Goal: Task Accomplishment & Management: Manage account settings

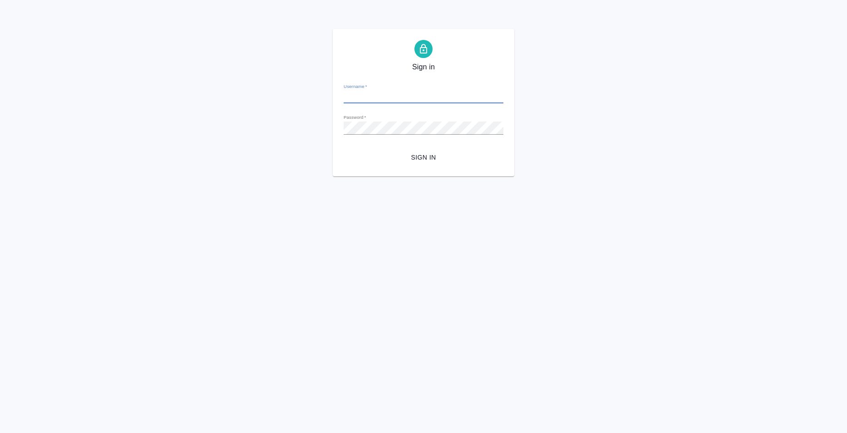
type input "[EMAIL_ADDRESS][DOMAIN_NAME]"
click at [410, 151] on button "Sign in" at bounding box center [423, 157] width 160 height 17
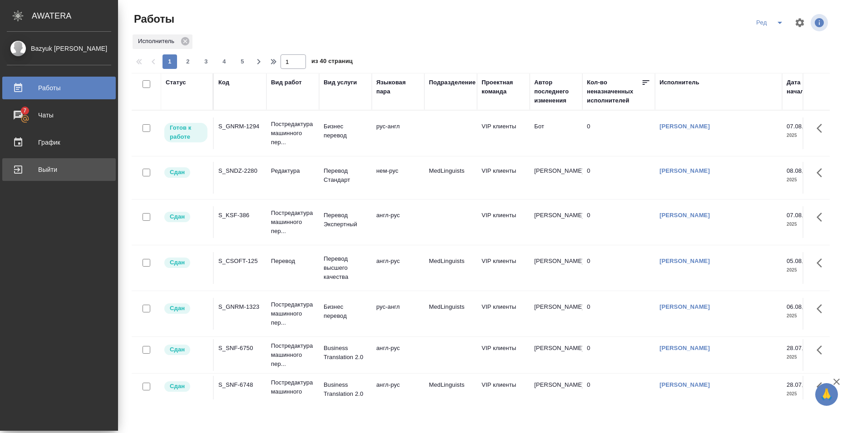
click at [36, 172] on div "Выйти" at bounding box center [59, 170] width 104 height 14
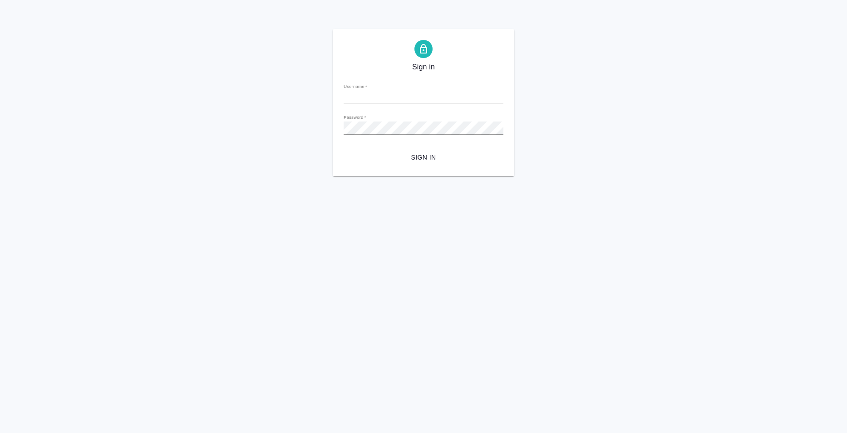
type input "[EMAIL_ADDRESS][DOMAIN_NAME]"
click at [417, 162] on span "Sign in" at bounding box center [423, 157] width 145 height 11
